Goal: Task Accomplishment & Management: Complete application form

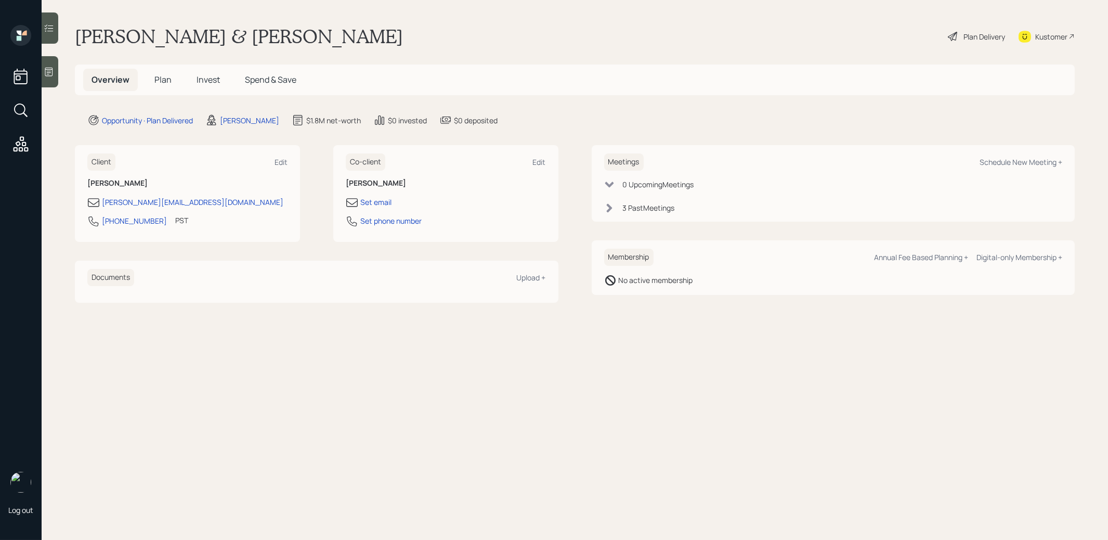
click at [157, 77] on span "Plan" at bounding box center [162, 79] width 17 height 11
